Goal: Download file/media

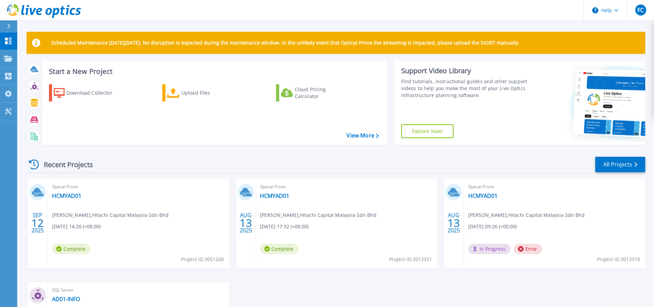
click at [77, 181] on span "[DATE] 14:20 (+08:00)" at bounding box center [76, 226] width 49 height 8
click at [66, 181] on span "Optical Prime" at bounding box center [138, 187] width 173 height 8
click at [68, 181] on link "HCMYAD01" at bounding box center [66, 195] width 29 height 7
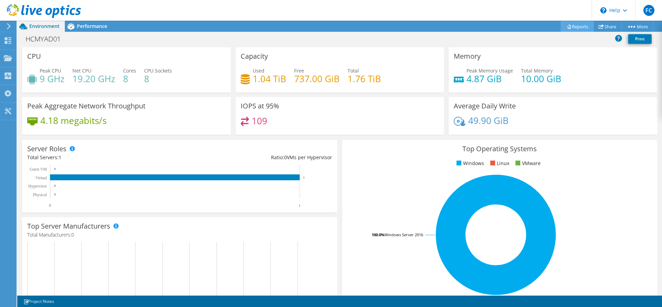
click at [576, 29] on link "Reports" at bounding box center [577, 26] width 33 height 11
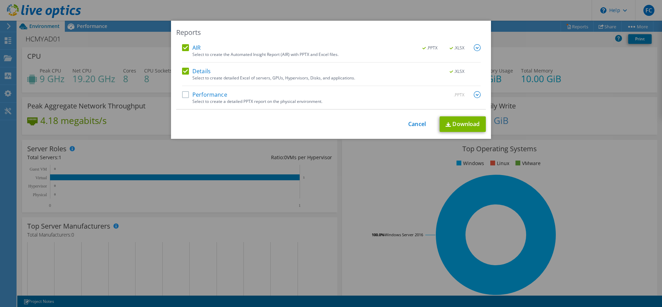
click at [216, 101] on div "Select to create a detailed PPTX report on the physical environment." at bounding box center [336, 101] width 288 height 5
click at [219, 98] on div "Performance .PPTX" at bounding box center [331, 95] width 299 height 8
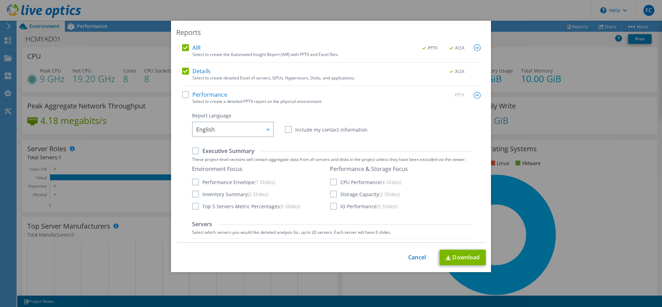
click at [210, 99] on div "Select to create a detailed PPTX report on the physical environment." at bounding box center [336, 101] width 288 height 5
click at [185, 94] on label "Performance" at bounding box center [204, 94] width 45 height 7
click at [0, 0] on input "Performance" at bounding box center [0, 0] width 0 height 0
click at [182, 96] on label "Performance" at bounding box center [204, 94] width 45 height 7
click at [0, 0] on input "Performance" at bounding box center [0, 0] width 0 height 0
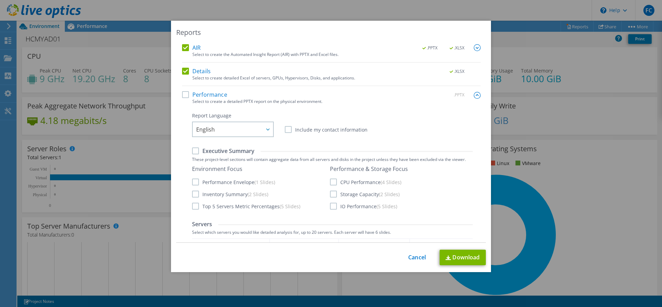
click at [182, 96] on label "Performance" at bounding box center [204, 94] width 45 height 7
click at [0, 0] on input "Performance" at bounding box center [0, 0] width 0 height 0
click at [461, 259] on link "Download" at bounding box center [463, 257] width 46 height 16
click at [411, 261] on div "This process may take a while, please wait... Cancel Download" at bounding box center [331, 257] width 310 height 16
click at [414, 258] on link "Cancel" at bounding box center [417, 257] width 18 height 7
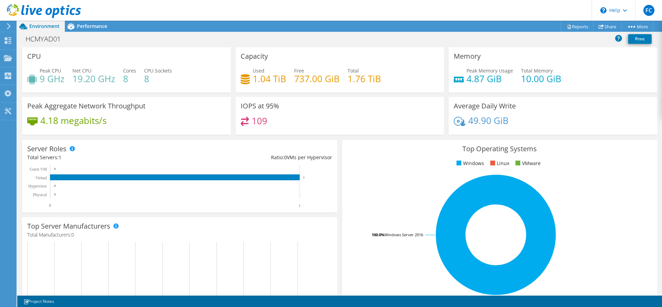
scroll to position [176, 0]
click at [625, 222] on rect at bounding box center [495, 234] width 297 height 121
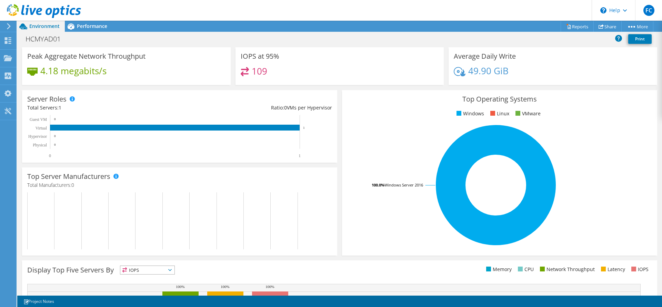
scroll to position [21, 0]
